Goal: Task Accomplishment & Management: Use online tool/utility

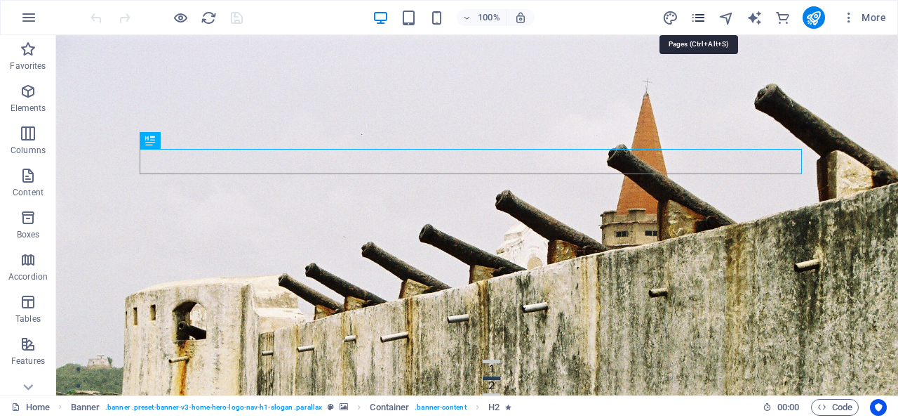
click at [699, 15] on icon "pages" at bounding box center [699, 18] width 16 height 16
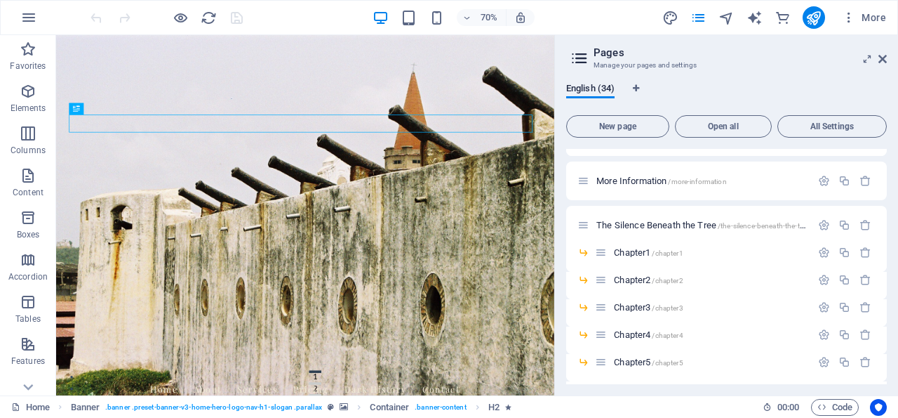
scroll to position [119, 0]
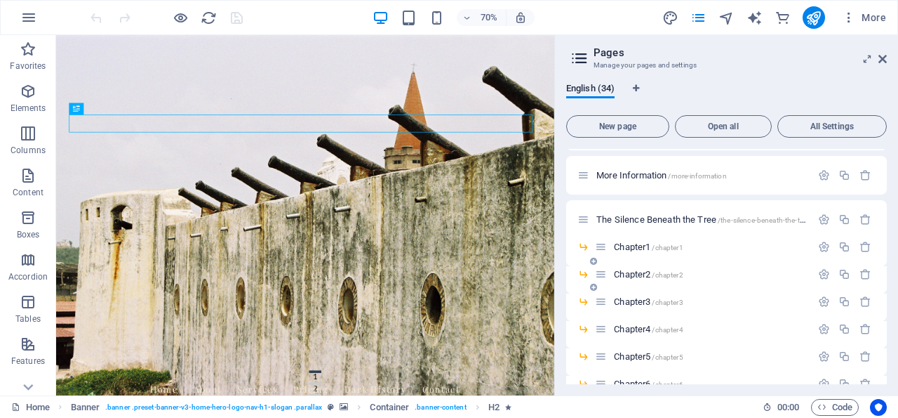
click at [638, 272] on span "Chapter2 /chapter2" at bounding box center [648, 274] width 69 height 11
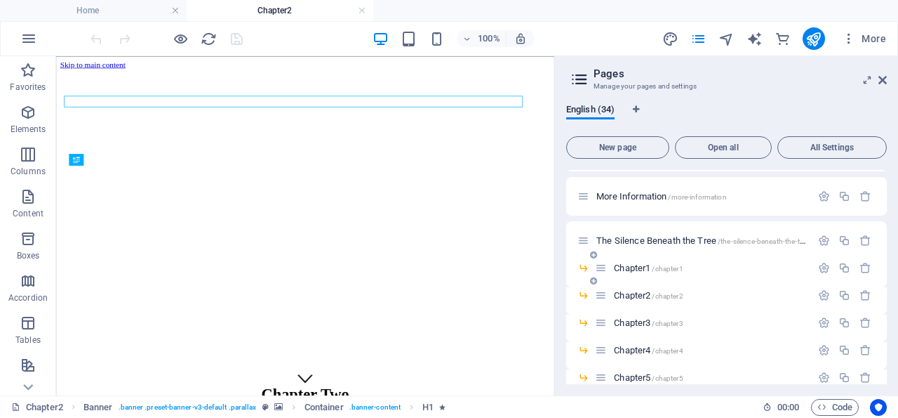
scroll to position [0, 0]
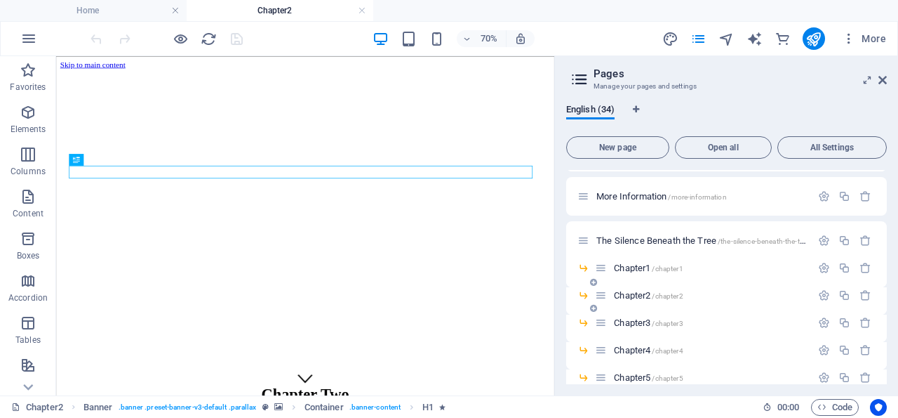
click at [644, 294] on span "Chapter2 /chapter2" at bounding box center [648, 295] width 69 height 11
drag, startPoint x: 884, startPoint y: 79, endPoint x: 347, endPoint y: 166, distance: 543.2
click at [884, 79] on icon at bounding box center [883, 79] width 8 height 11
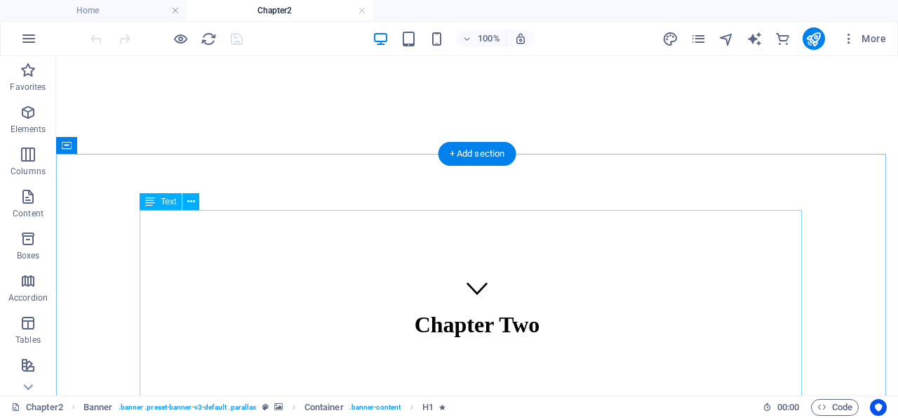
scroll to position [146, 0]
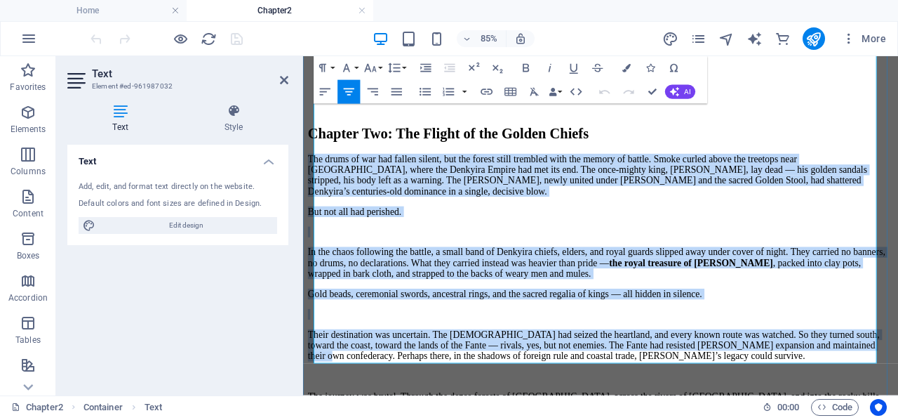
scroll to position [437, 0]
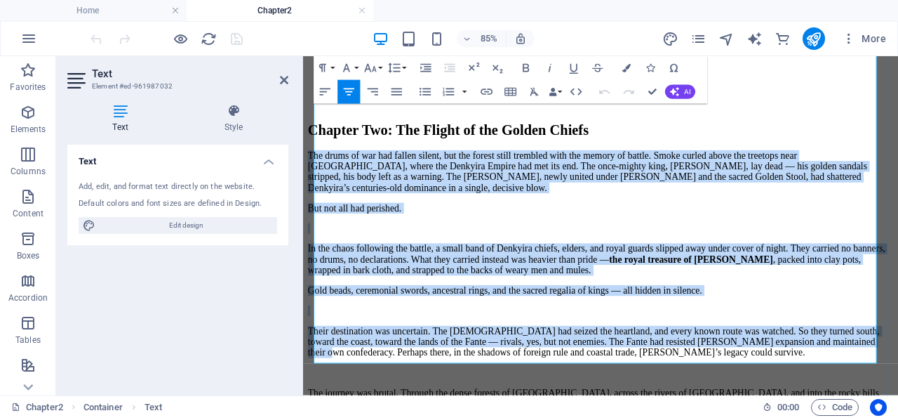
drag, startPoint x: 333, startPoint y: 246, endPoint x: 972, endPoint y: 412, distance: 659.9
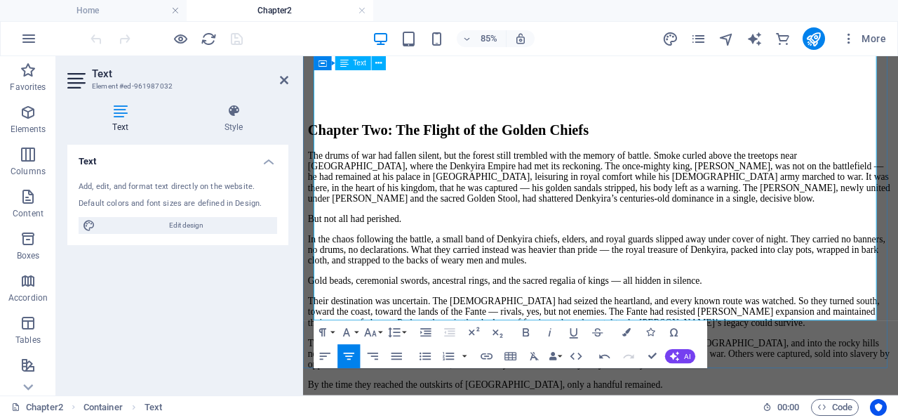
click at [840, 387] on p "The journey was brutal. Through the dense forests of Assin, across the rivers o…" at bounding box center [653, 406] width 689 height 38
click at [838, 387] on p "The journey was brutal. Through the dense forests of Assin, across the rivers o…" at bounding box center [653, 406] width 689 height 38
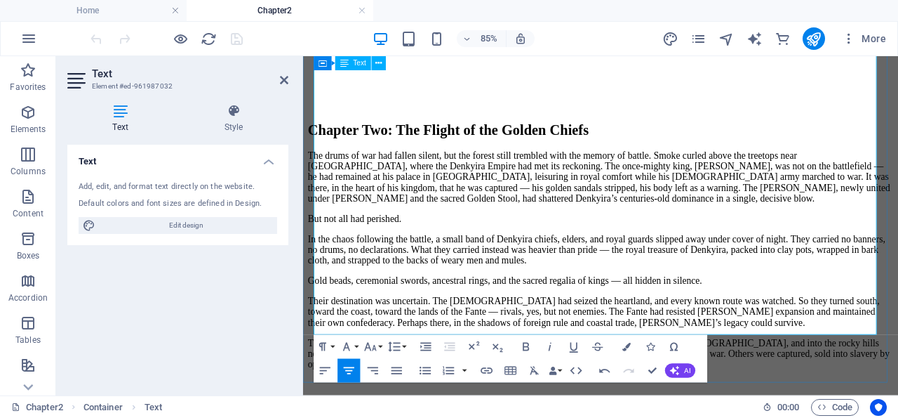
click at [898, 314] on p "Gold beads, ceremonial swords, ancestral rings, and the sacred regalia of kings…" at bounding box center [653, 320] width 689 height 13
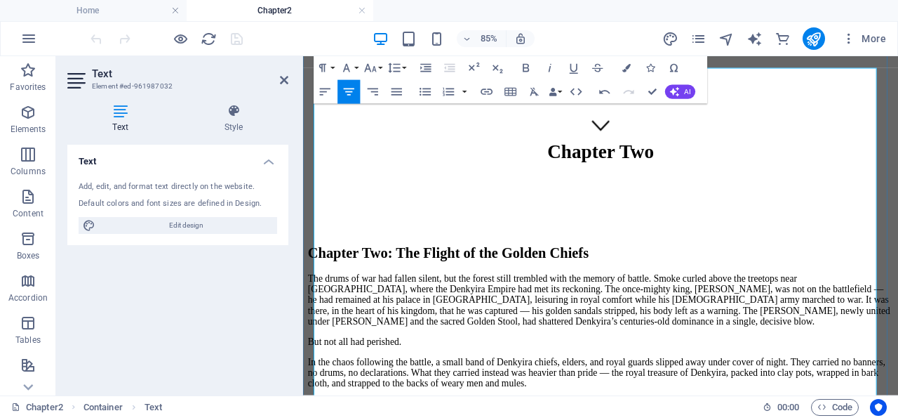
scroll to position [291, 0]
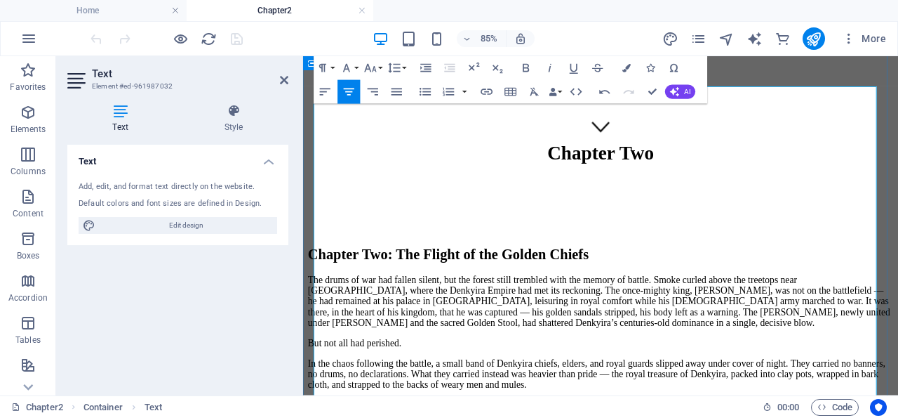
click at [898, 313] on p "The drums of war had fallen silent, but the forest still trembled with the memo…" at bounding box center [653, 344] width 689 height 63
click at [814, 387] on p "But not all had perished." at bounding box center [653, 393] width 689 height 13
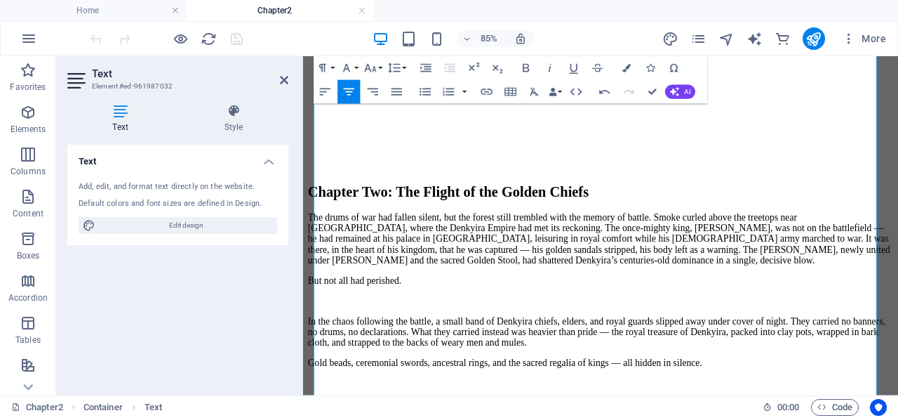
scroll to position [219, 0]
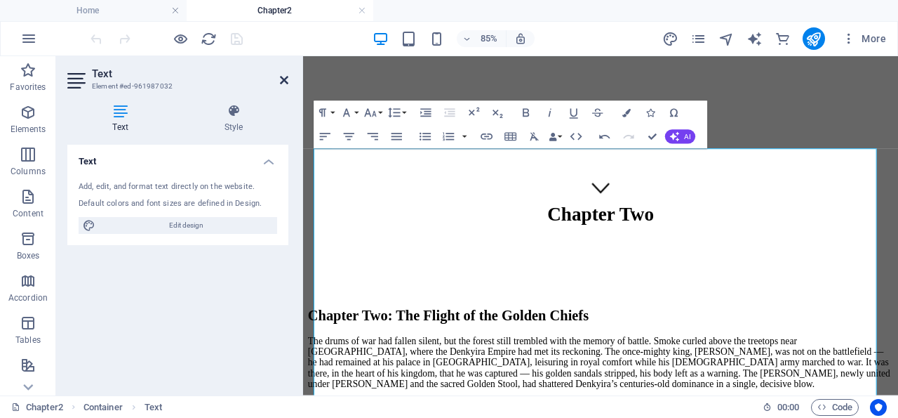
drag, startPoint x: 284, startPoint y: 79, endPoint x: 228, endPoint y: 25, distance: 78.4
click at [284, 79] on icon at bounding box center [284, 79] width 8 height 11
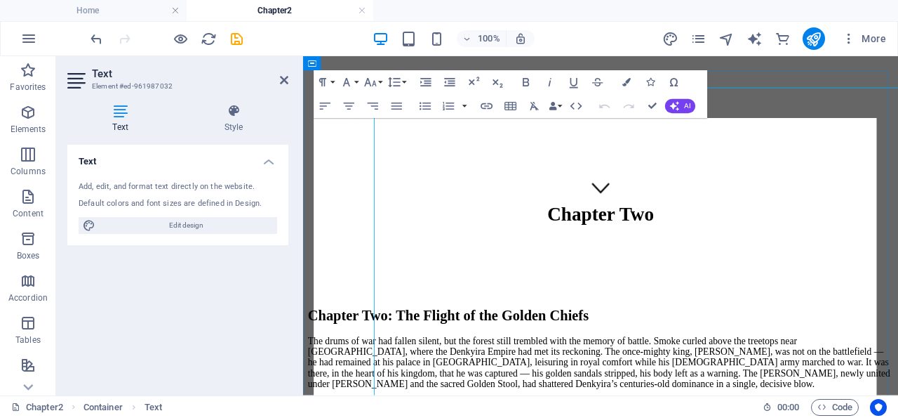
scroll to position [255, 0]
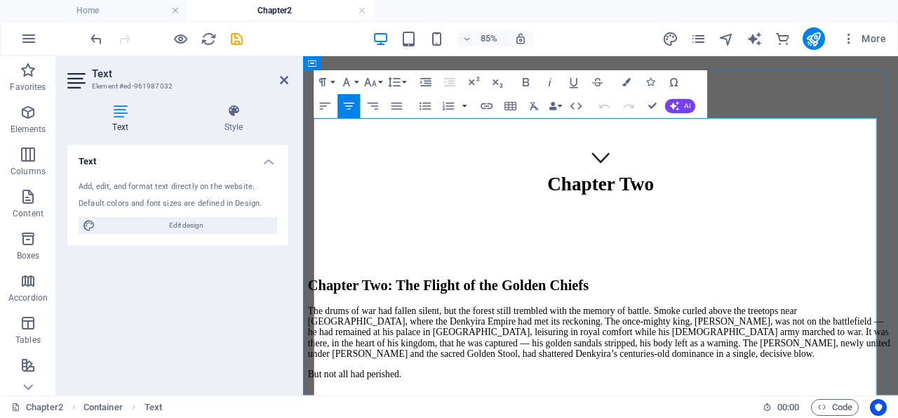
click at [829, 350] on p "The drums of war had fallen silent, but the forest still trembled with the memo…" at bounding box center [653, 381] width 689 height 63
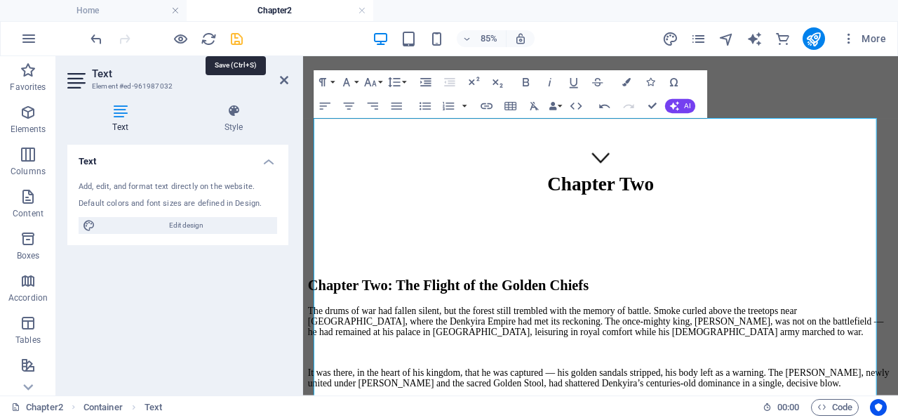
drag, startPoint x: 235, startPoint y: 37, endPoint x: 187, endPoint y: 15, distance: 52.8
click at [235, 37] on icon "save" at bounding box center [237, 39] width 16 height 16
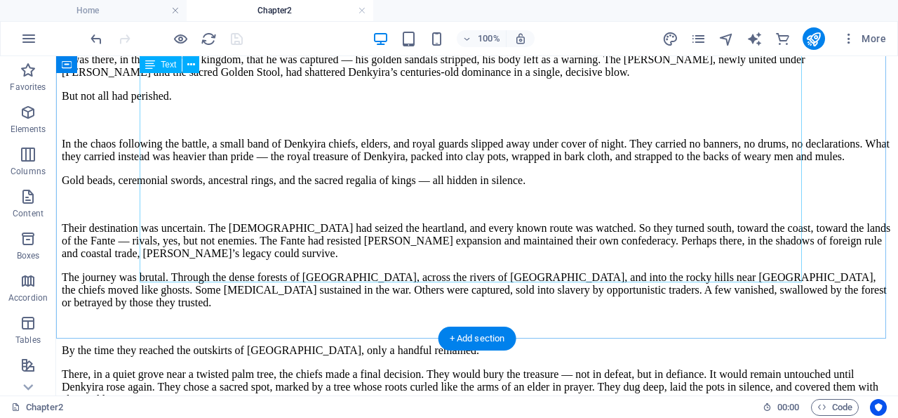
scroll to position [584, 0]
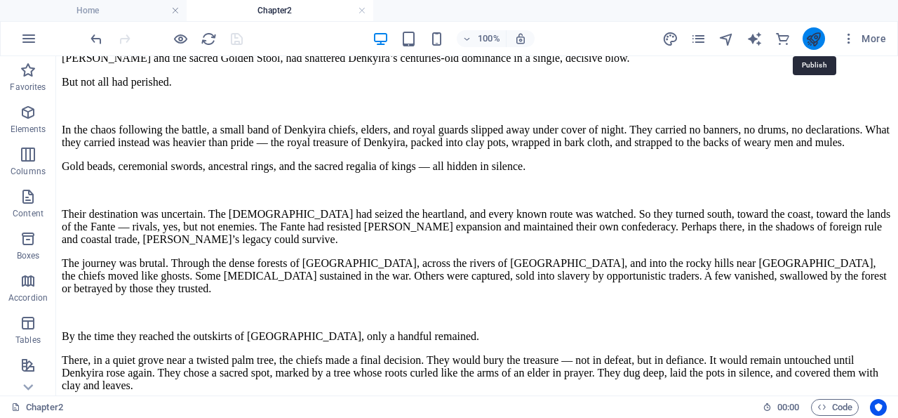
click at [816, 34] on icon "publish" at bounding box center [814, 39] width 16 height 16
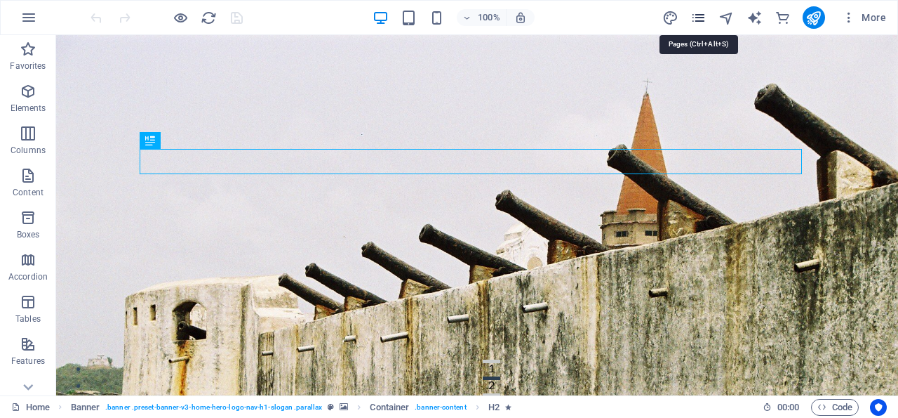
click at [700, 18] on icon "pages" at bounding box center [699, 18] width 16 height 16
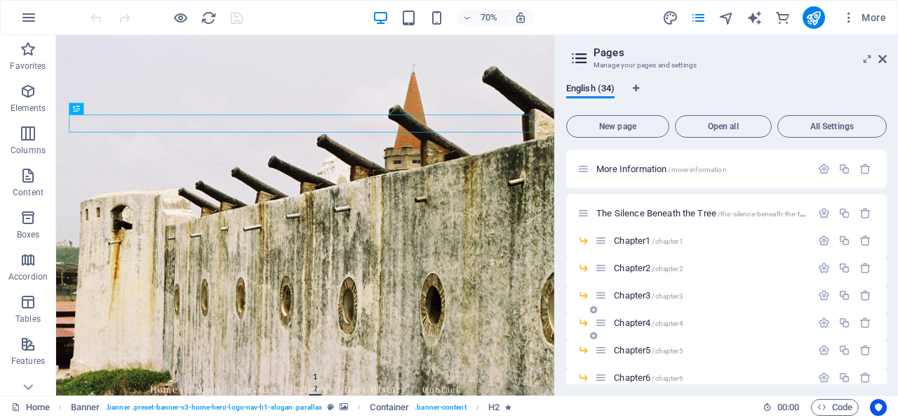
scroll to position [135, 0]
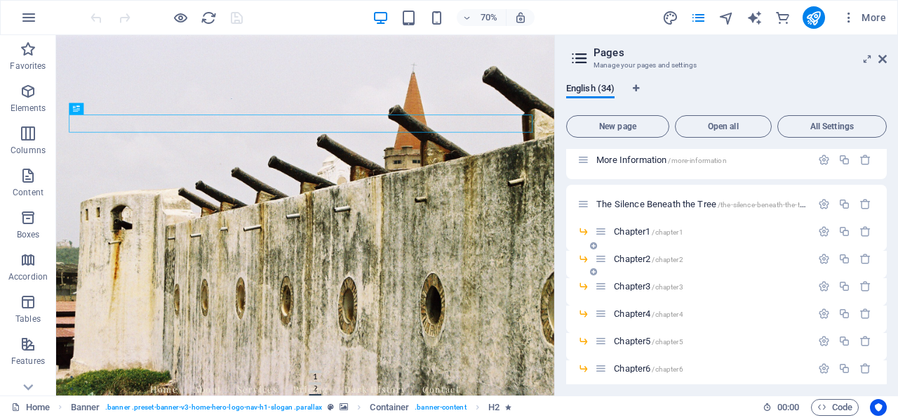
click at [648, 258] on span "Chapter2 /chapter2" at bounding box center [648, 258] width 69 height 11
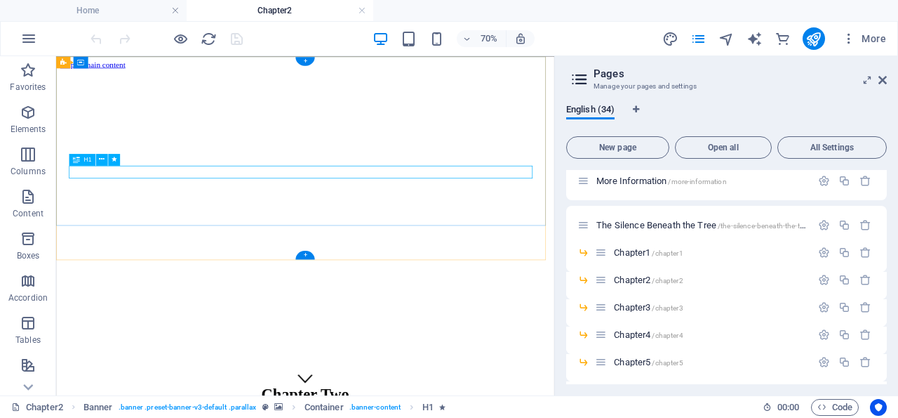
scroll to position [0, 0]
drag, startPoint x: 886, startPoint y: 77, endPoint x: 767, endPoint y: 49, distance: 121.7
click at [886, 77] on icon at bounding box center [883, 79] width 8 height 11
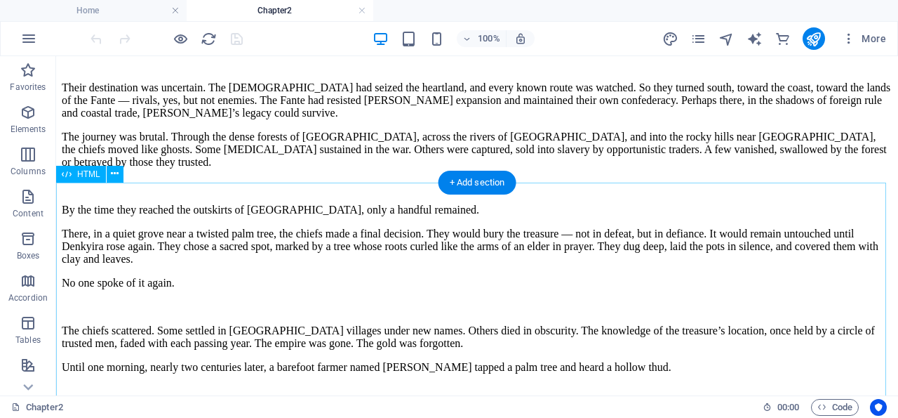
scroll to position [730, 0]
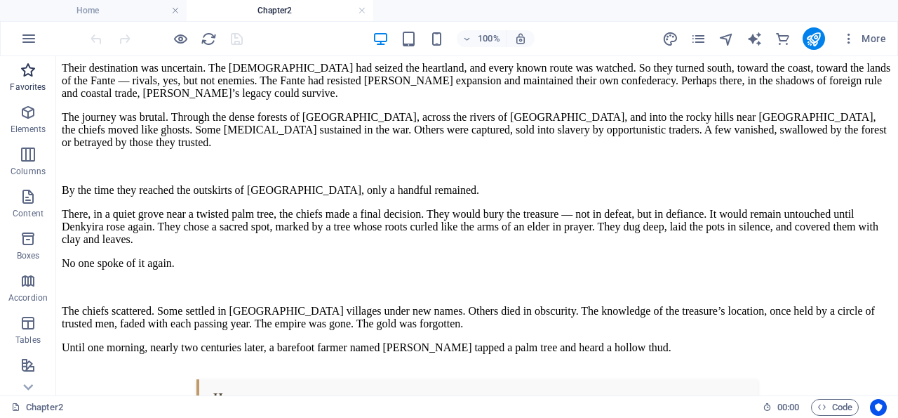
click at [27, 68] on icon "button" at bounding box center [28, 70] width 17 height 17
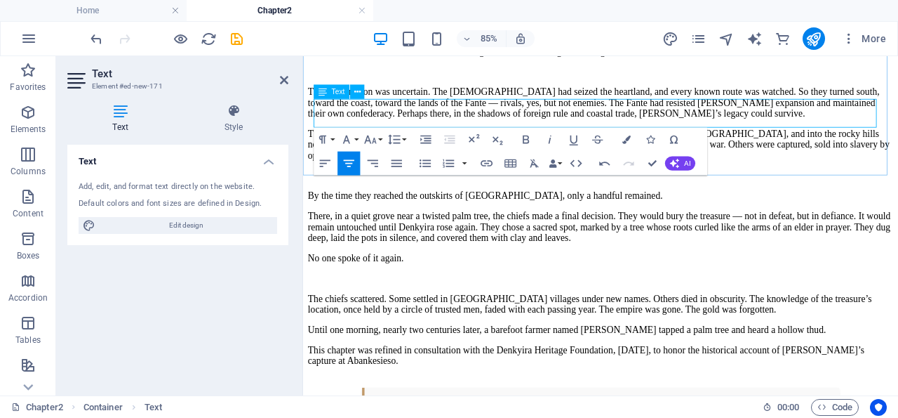
drag, startPoint x: 749, startPoint y: 133, endPoint x: 321, endPoint y: 112, distance: 428.7
click at [321, 396] on p "This chapter was refined in consultation with the Denkyira Heritage Foundation,…" at bounding box center [653, 408] width 689 height 25
click at [526, 140] on icon "button" at bounding box center [526, 139] width 6 height 8
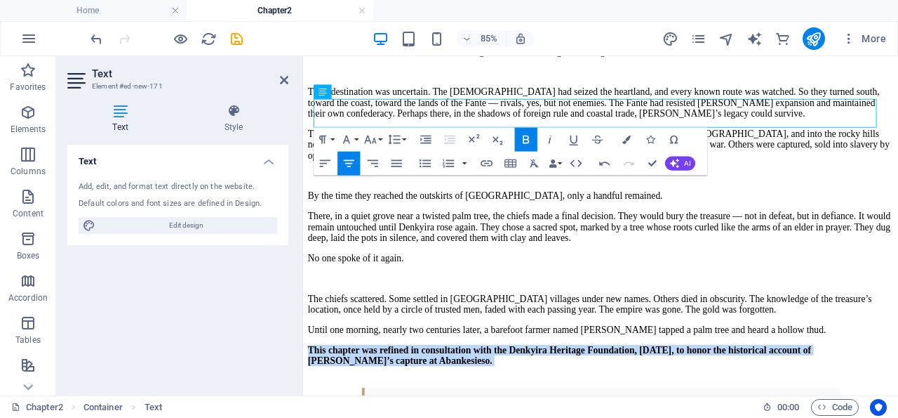
click at [526, 139] on icon "button" at bounding box center [526, 140] width 14 height 14
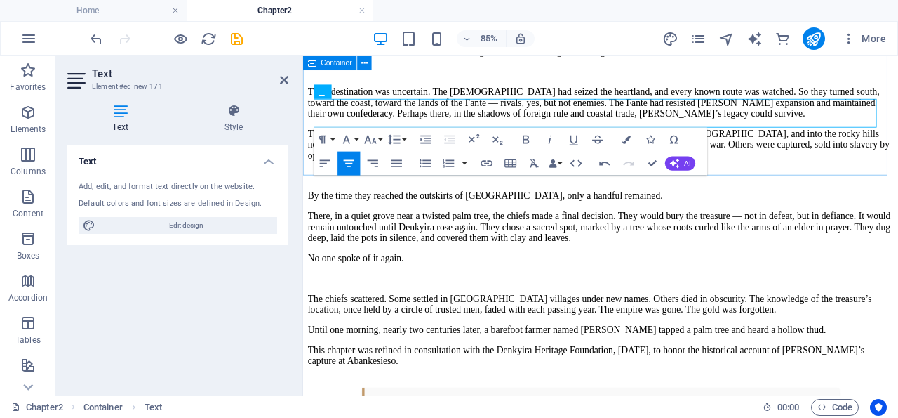
click at [309, 133] on div "The drums of war had fallen silent, but the forest still trembled with the memo…" at bounding box center [653, 130] width 689 height 583
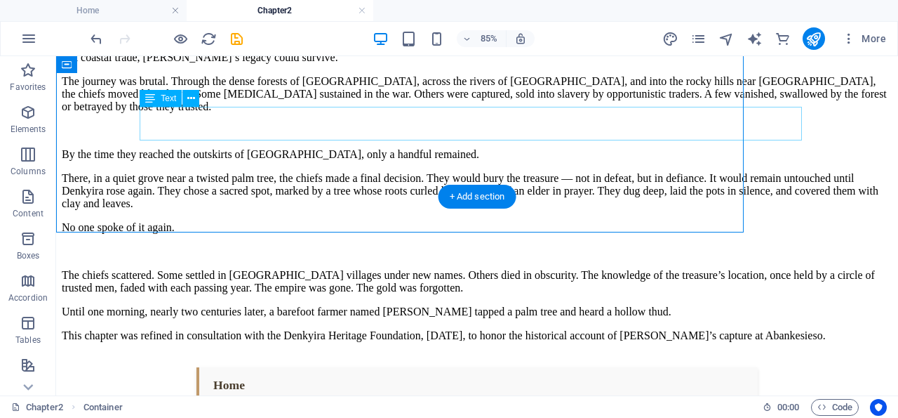
scroll to position [730, 0]
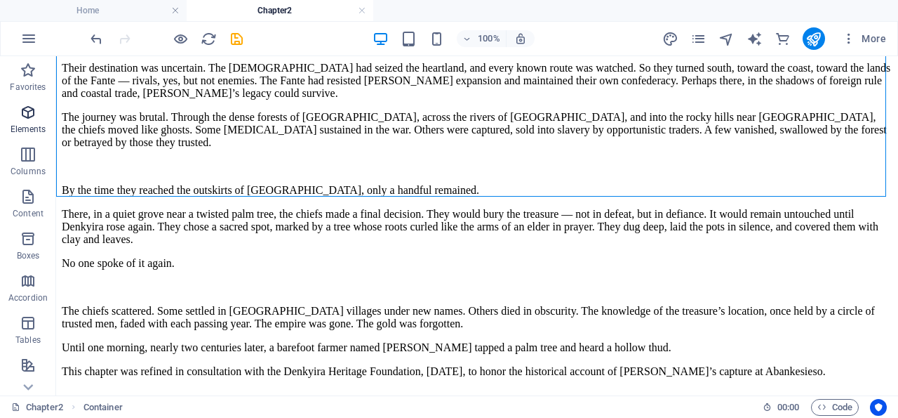
click at [29, 112] on icon "button" at bounding box center [28, 112] width 17 height 17
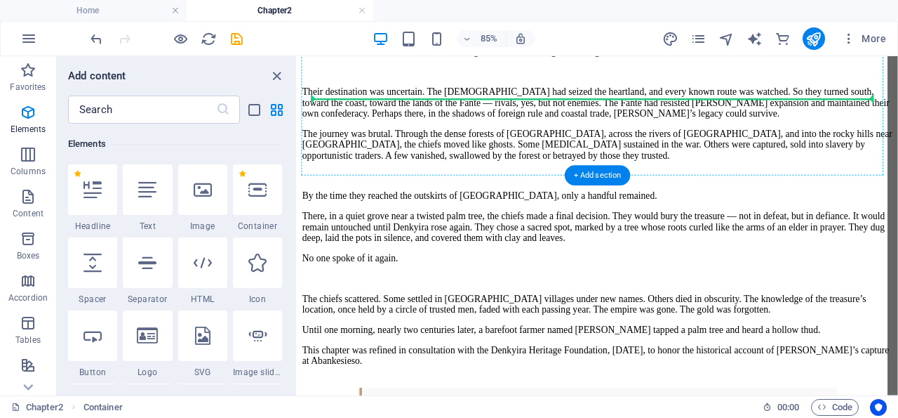
scroll to position [761, 0]
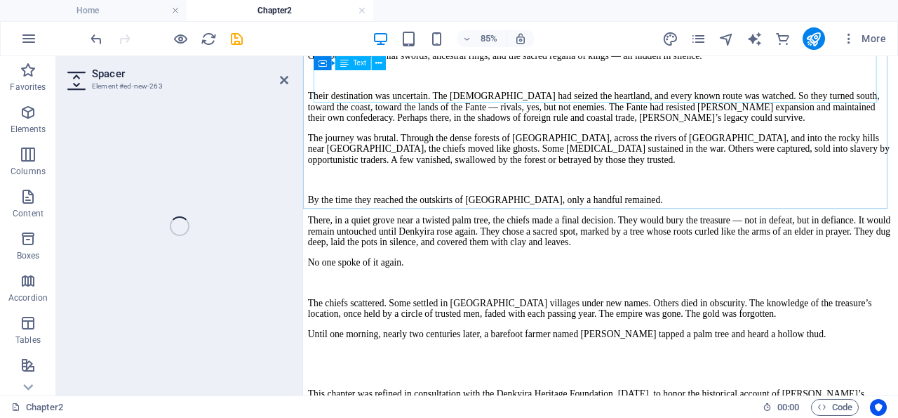
select select "px"
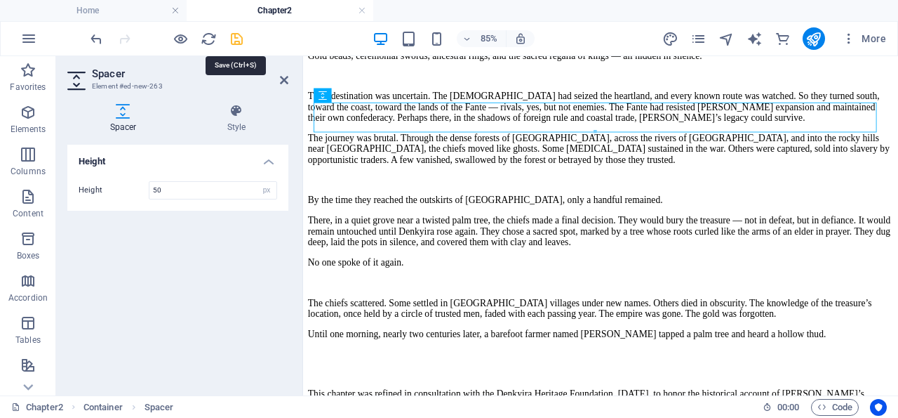
drag, startPoint x: 237, startPoint y: 37, endPoint x: 196, endPoint y: 31, distance: 41.2
click at [237, 37] on icon "save" at bounding box center [237, 39] width 16 height 16
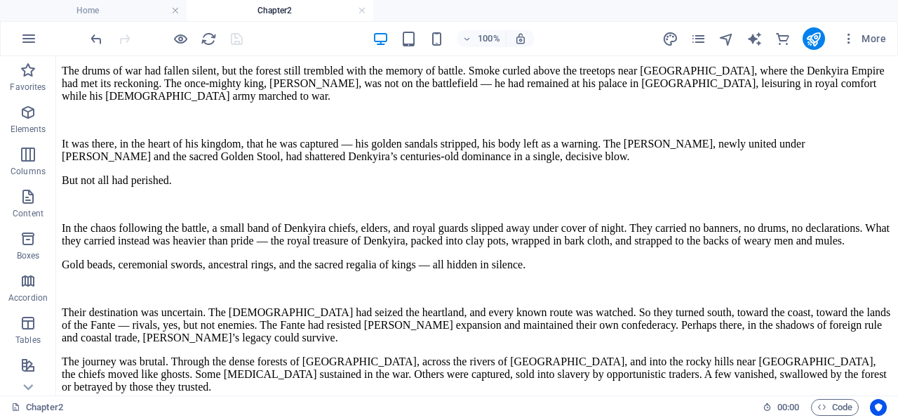
scroll to position [248, 0]
